Goal: Task Accomplishment & Management: Manage account settings

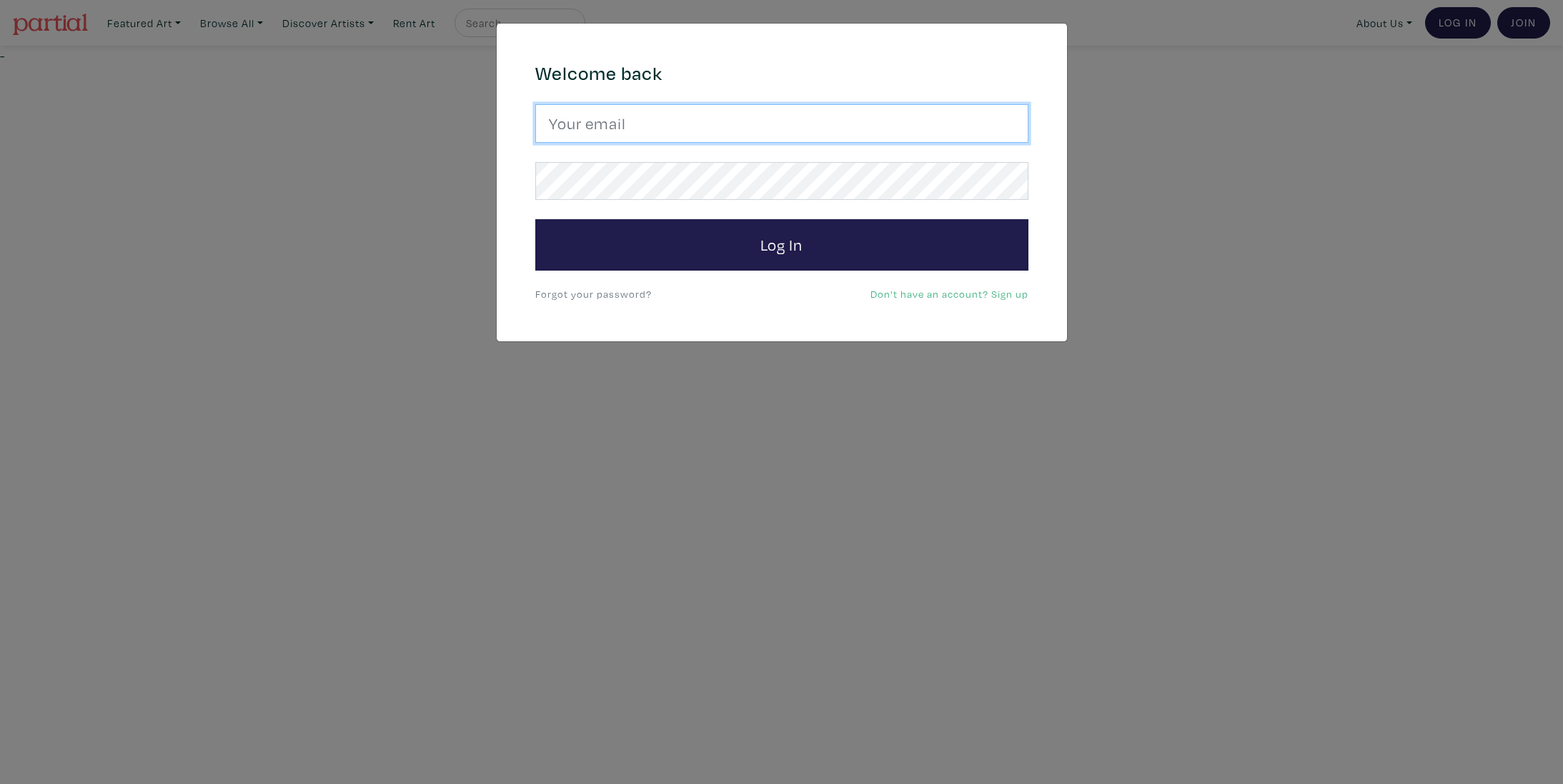
type input "dgeley@gmail.com"
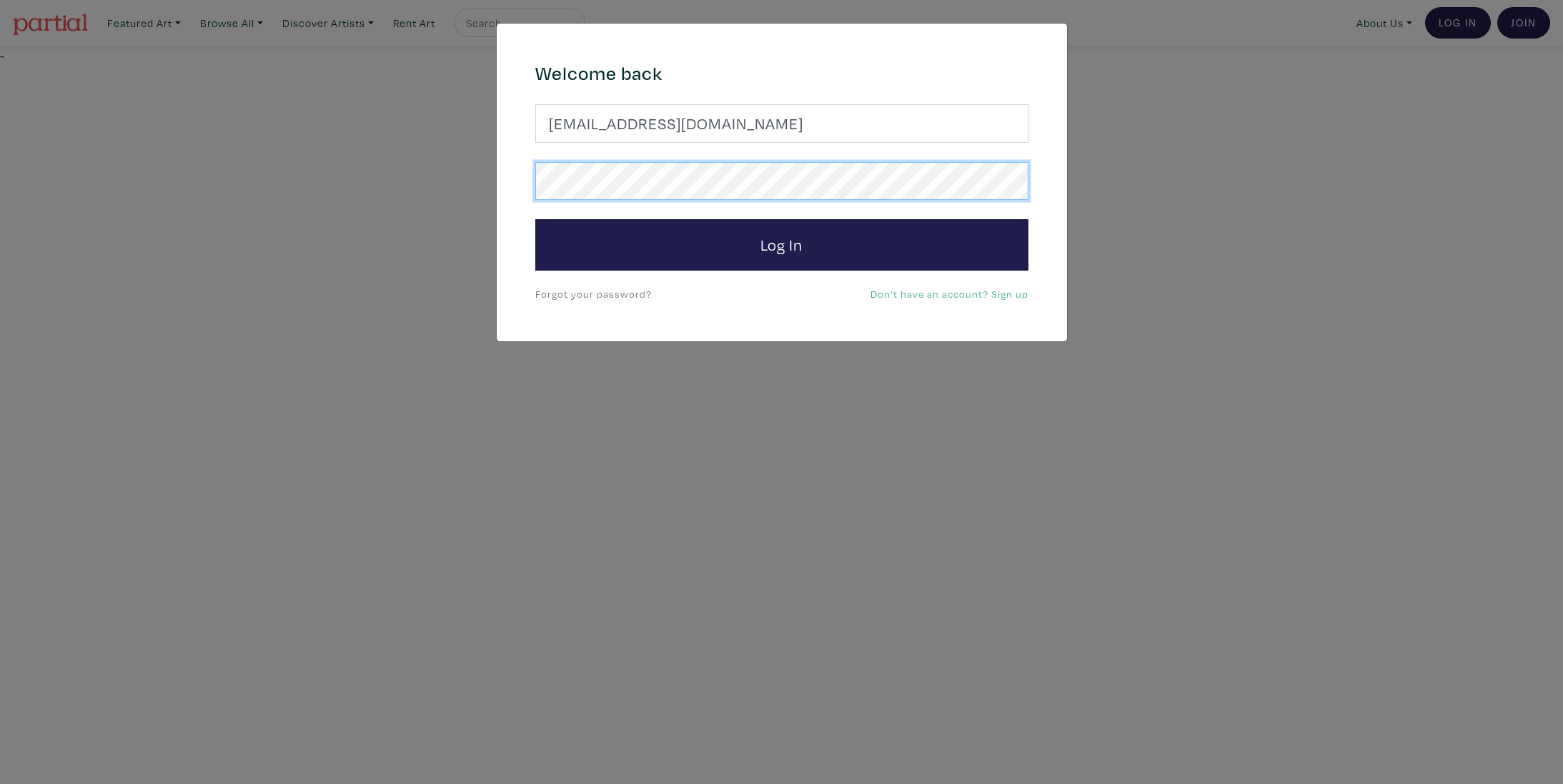
click at [782, 244] on button "Log In" at bounding box center [782, 245] width 493 height 51
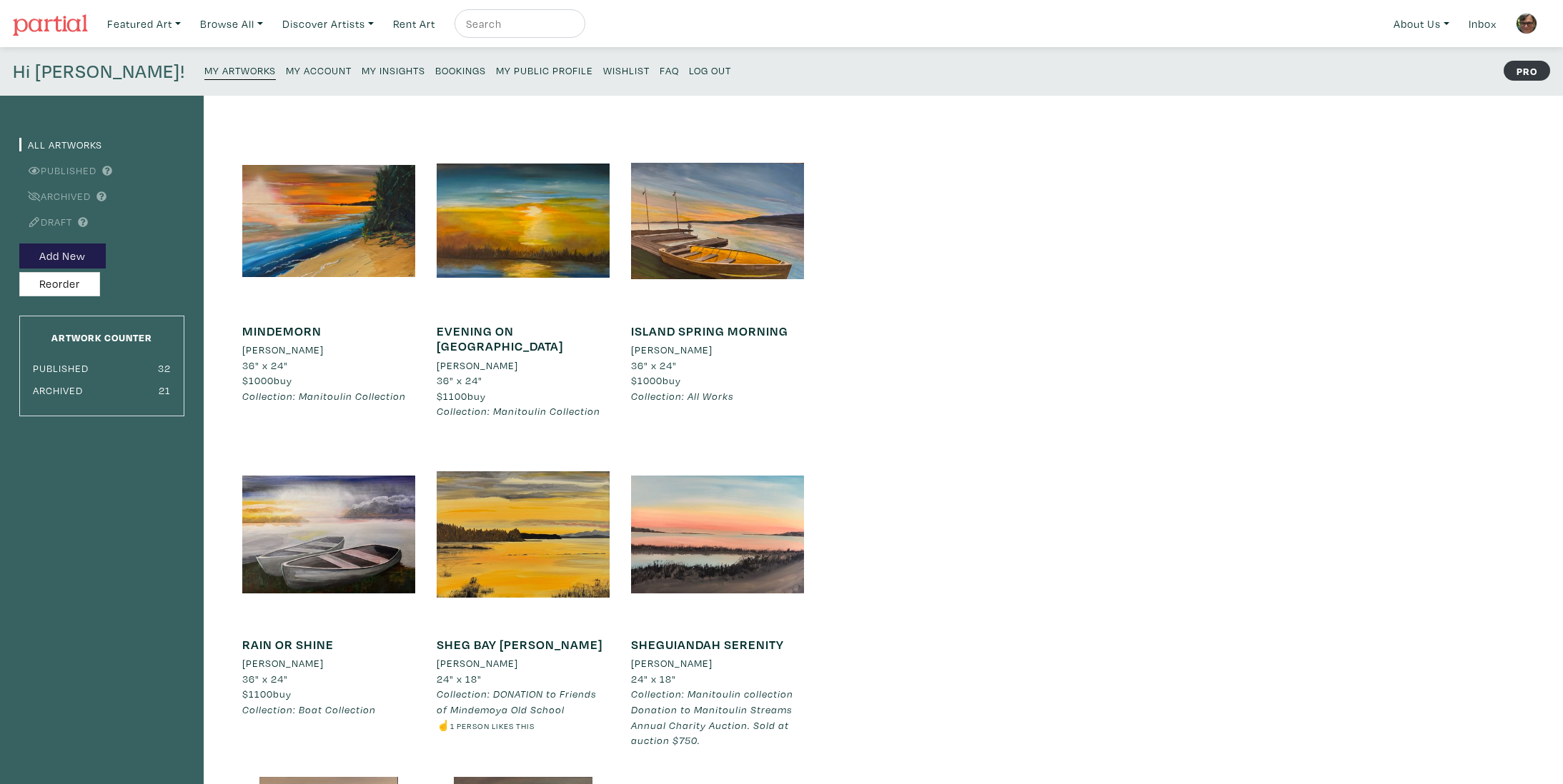
click at [362, 67] on small "My Insights" at bounding box center [393, 70] width 63 height 14
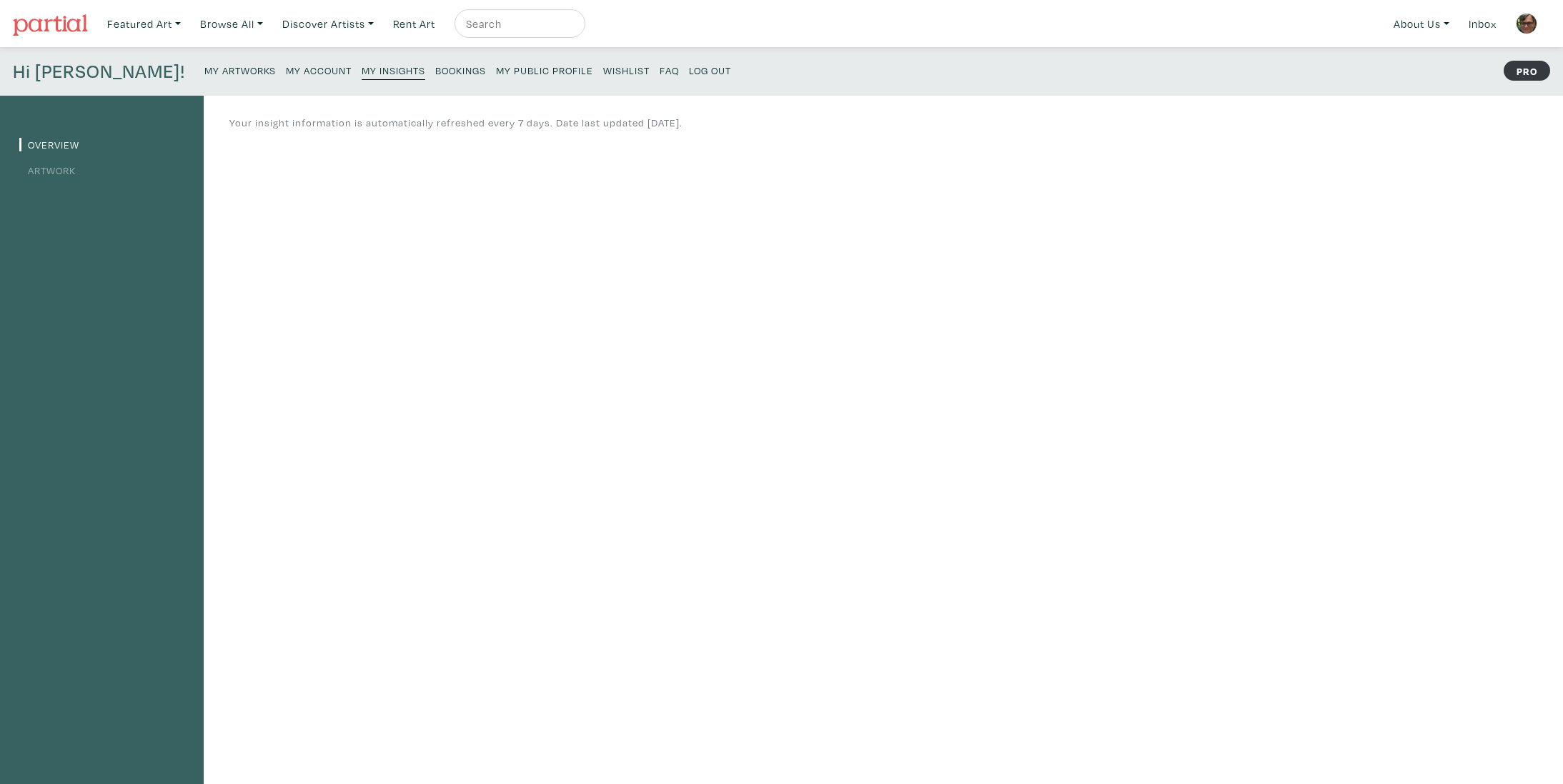
click at [71, 173] on link "Artwork" at bounding box center [47, 170] width 56 height 14
click at [53, 143] on link "Overview" at bounding box center [49, 144] width 60 height 14
click at [66, 169] on link "Artwork" at bounding box center [47, 170] width 56 height 14
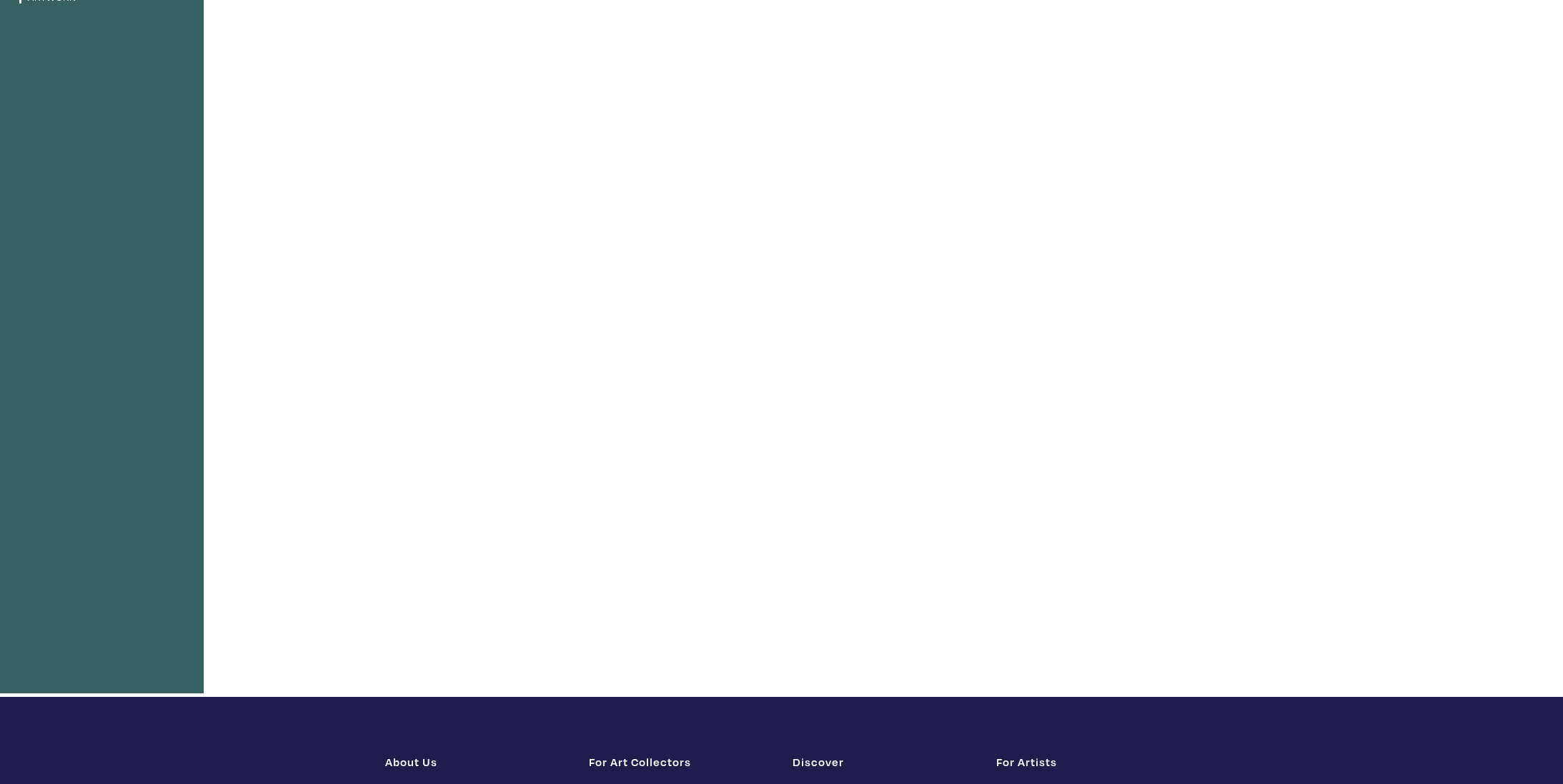
scroll to position [196, 0]
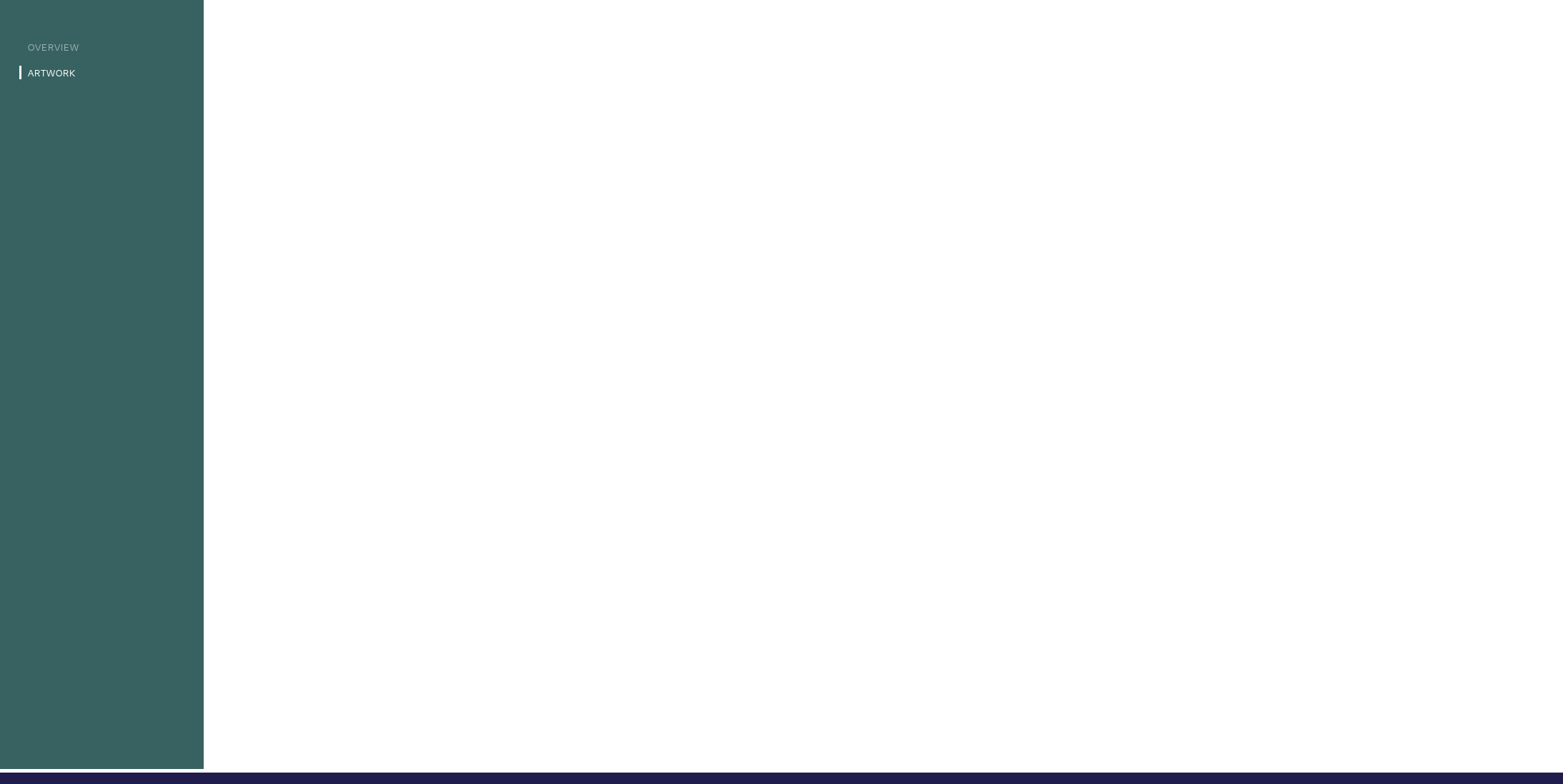
click at [1040, 75] on div "Overview Artwork" at bounding box center [782, 386] width 1563 height 775
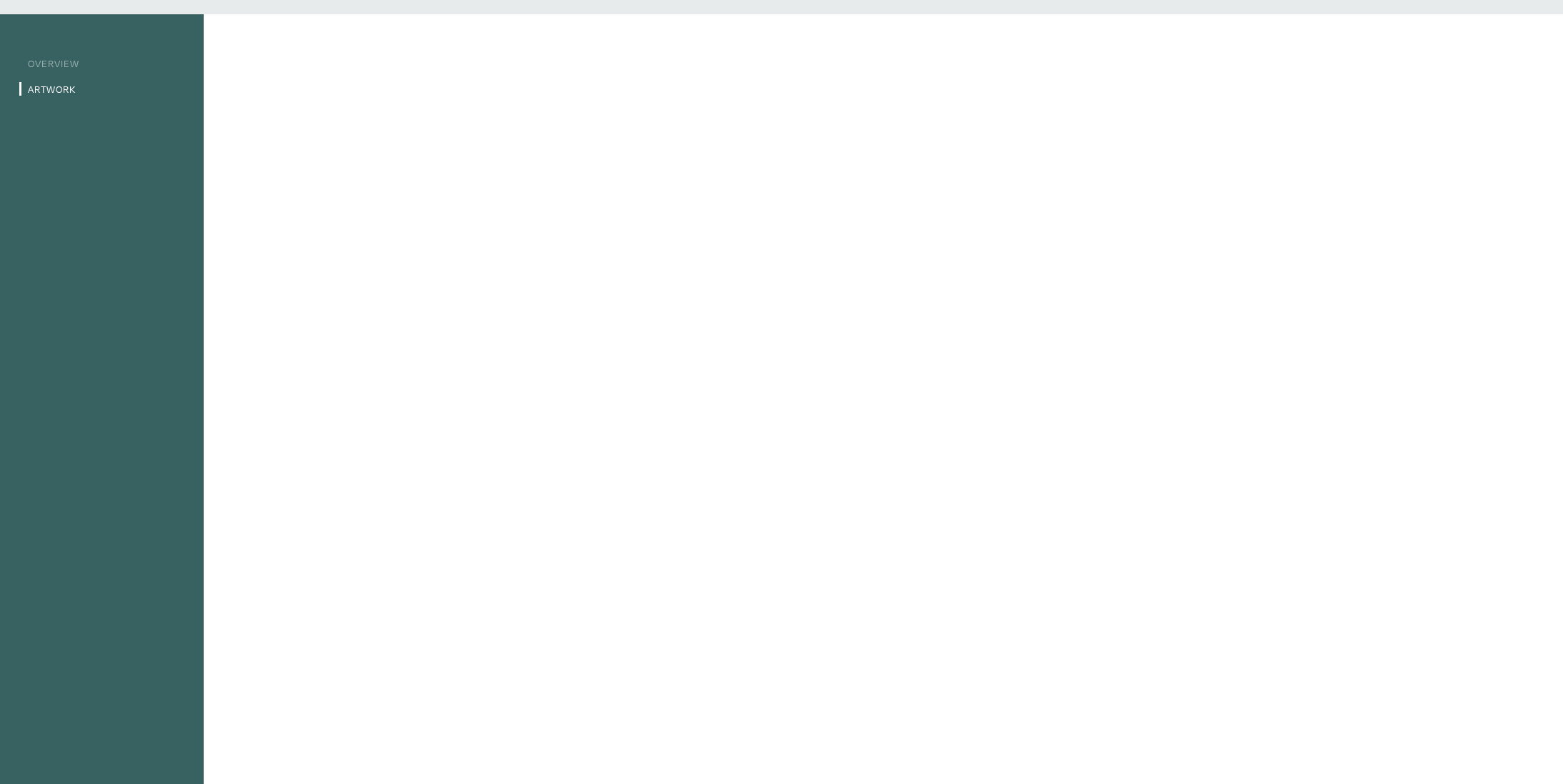
scroll to position [60, 0]
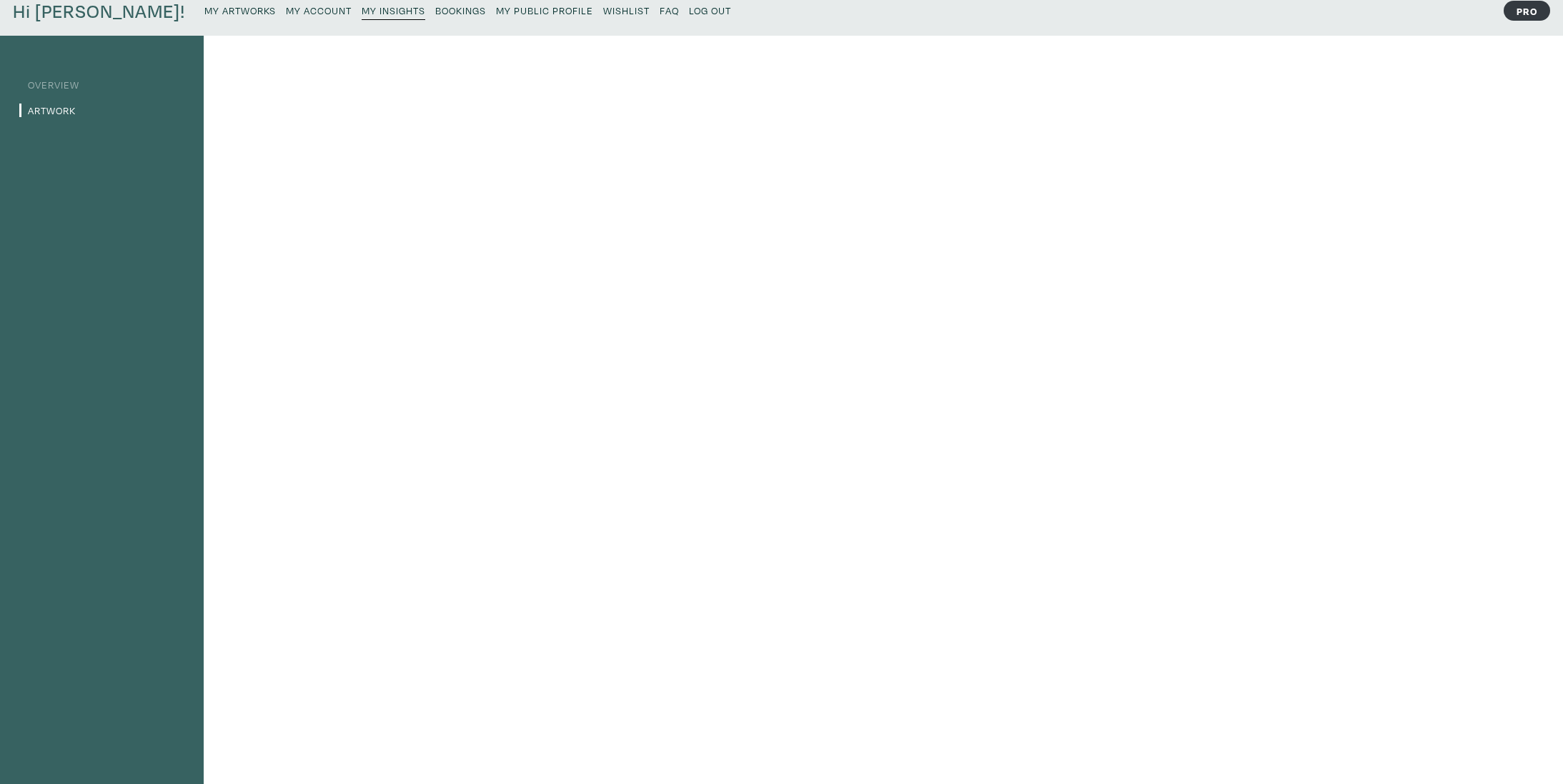
click at [689, 14] on small "Log Out" at bounding box center [710, 10] width 42 height 14
